Goal: Task Accomplishment & Management: Use online tool/utility

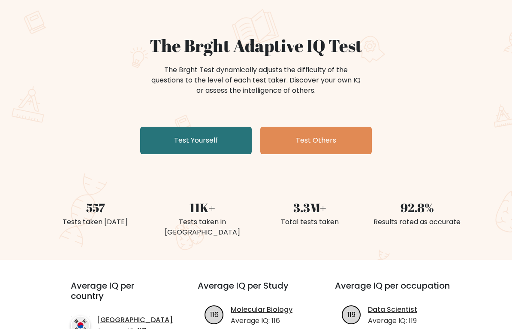
scroll to position [53, 0]
click at [238, 127] on link "Test Yourself" at bounding box center [196, 140] width 112 height 27
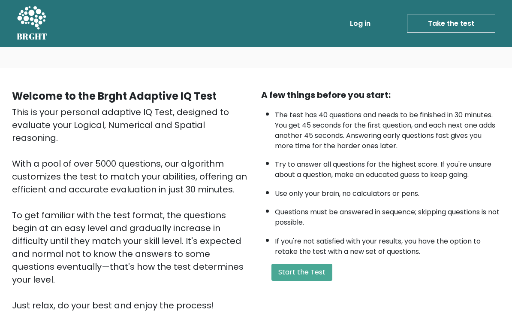
click at [318, 281] on button "Start the Test" at bounding box center [302, 272] width 61 height 17
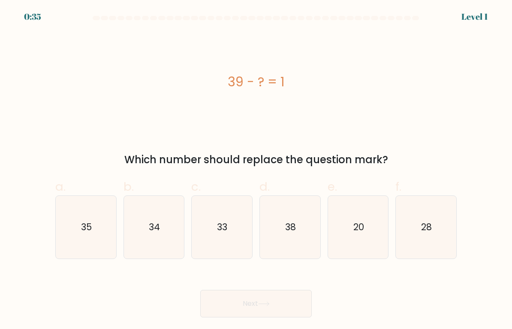
click at [301, 246] on icon "38" at bounding box center [290, 227] width 61 height 61
click at [257, 170] on input "d. 38" at bounding box center [256, 167] width 0 height 6
radio input "true"
click at [299, 303] on button "Next" at bounding box center [256, 303] width 112 height 27
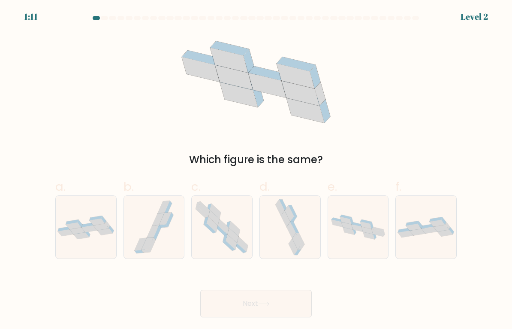
click at [511, 254] on form at bounding box center [256, 166] width 512 height 301
click at [101, 238] on icon at bounding box center [86, 227] width 61 height 24
click at [256, 170] on input "a." at bounding box center [256, 167] width 0 height 6
radio input "true"
click at [248, 297] on button "Next" at bounding box center [256, 303] width 112 height 27
